Goal: Find specific page/section: Find specific page/section

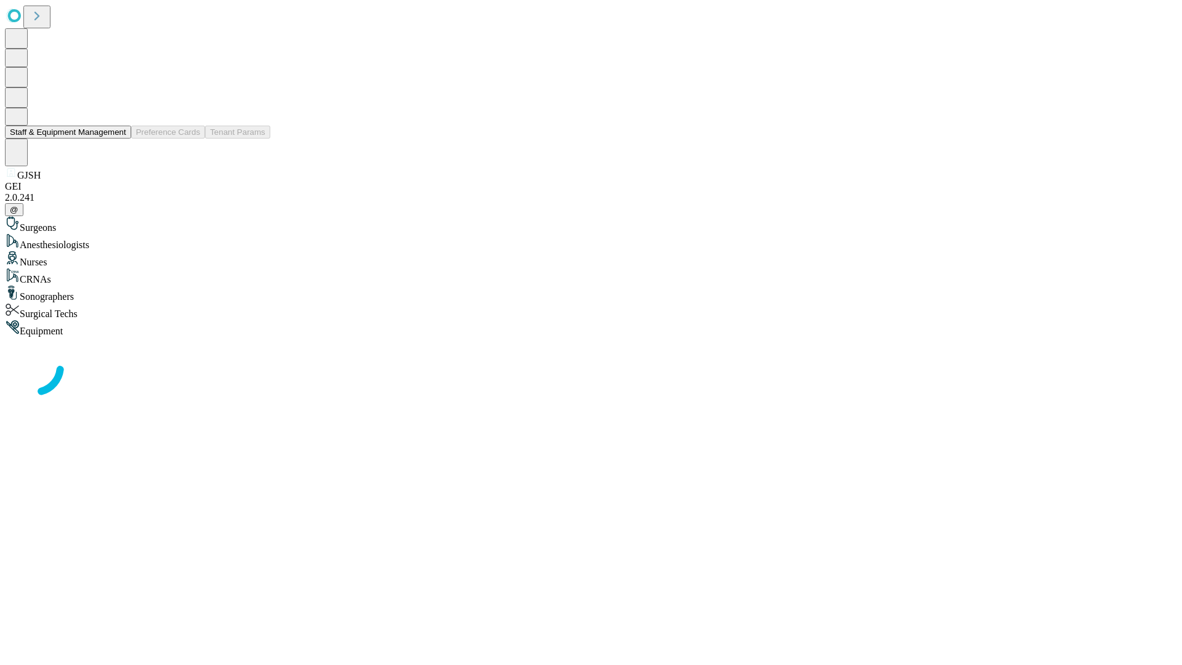
click at [118, 139] on button "Staff & Equipment Management" at bounding box center [68, 132] width 126 height 13
